Goal: Task Accomplishment & Management: Use online tool/utility

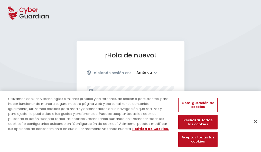
select select "América"
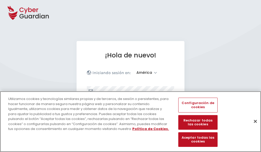
scroll to position [67, 0]
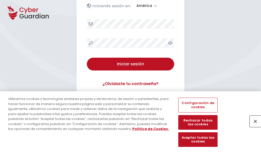
click at [253, 127] on button "Cerrar" at bounding box center [255, 121] width 11 height 11
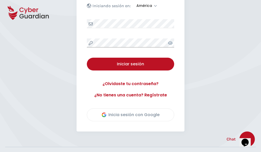
scroll to position [117, 0]
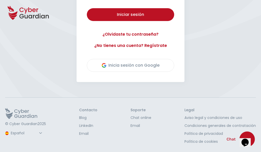
click at [87, 8] on button "Iniciar sesión" at bounding box center [130, 14] width 87 height 13
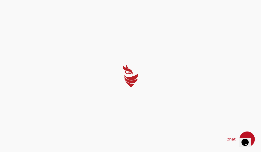
scroll to position [0, 0]
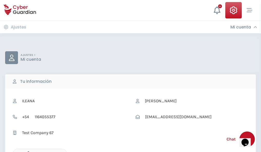
click at [27, 152] on icon "button" at bounding box center [27, 154] width 4 height 4
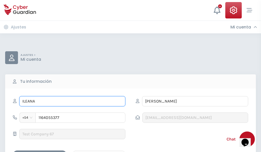
click at [72, 102] on input "ILEANA" at bounding box center [72, 101] width 106 height 10
type input "I"
type input "Lorenza"
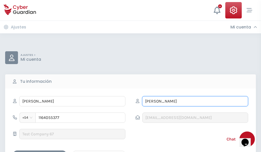
click at [195, 102] on input "CORREA" at bounding box center [195, 101] width 106 height 10
type input "C"
type input "Parra"
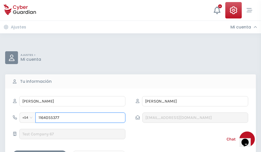
click at [80, 118] on input "1164055377" at bounding box center [80, 118] width 90 height 10
type input "1"
type input "4850123346"
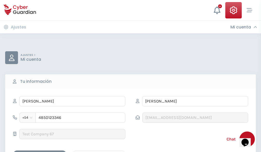
click at [99, 152] on div "Cancelar" at bounding box center [99, 155] width 46 height 6
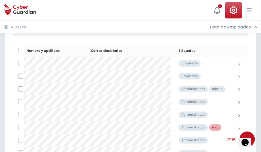
scroll to position [259, 0]
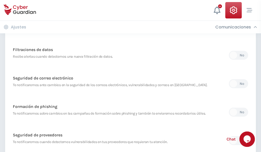
scroll to position [271, 0]
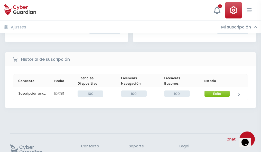
scroll to position [130, 0]
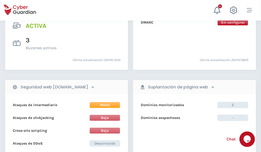
scroll to position [522, 0]
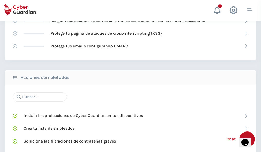
scroll to position [342, 0]
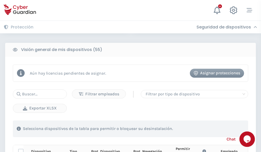
scroll to position [454, 0]
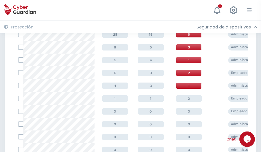
scroll to position [259, 0]
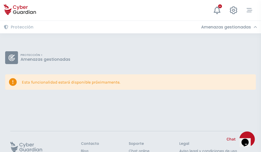
scroll to position [33, 0]
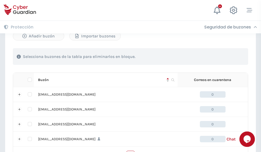
scroll to position [253, 0]
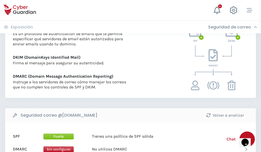
scroll to position [277, 0]
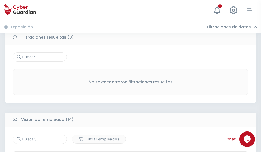
scroll to position [464, 0]
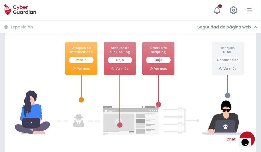
scroll to position [280, 0]
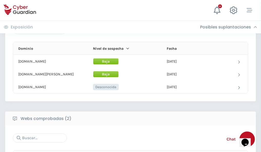
scroll to position [308, 0]
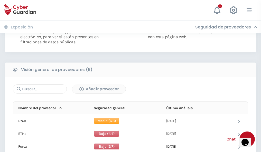
scroll to position [370, 0]
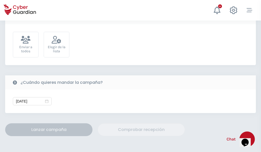
scroll to position [188, 0]
